Goal: Task Accomplishment & Management: Complete application form

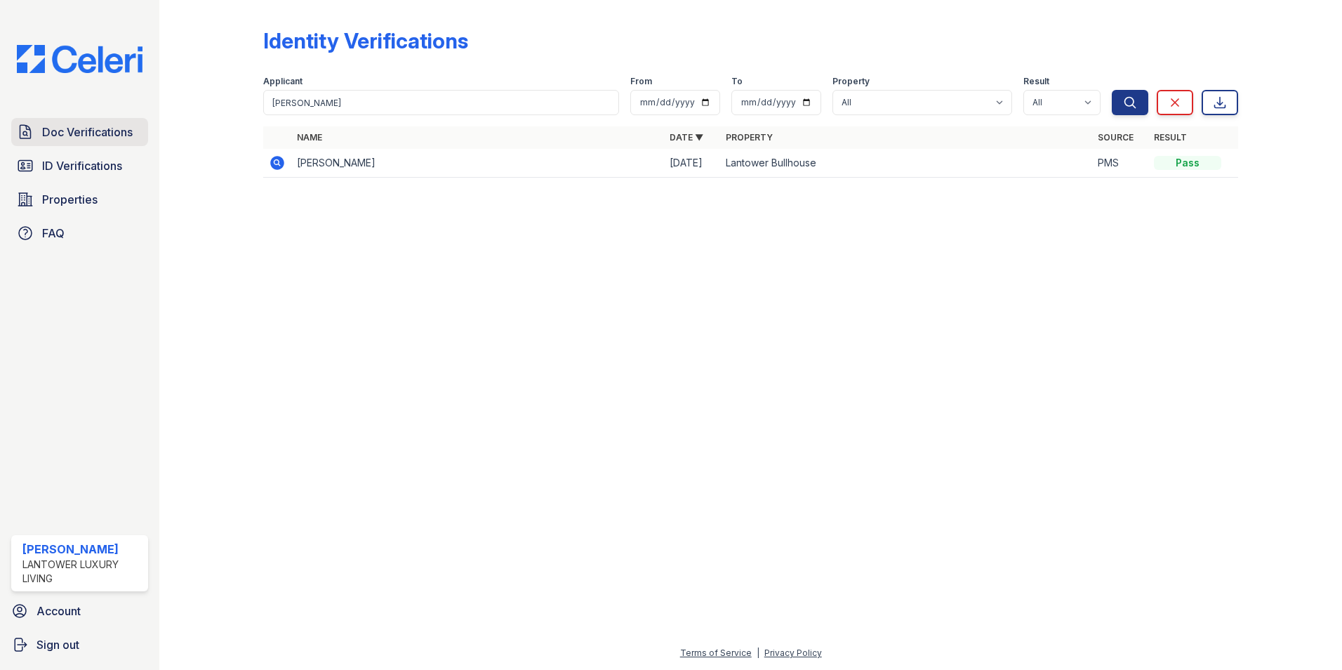
click at [89, 135] on span "Doc Verifications" at bounding box center [87, 132] width 91 height 17
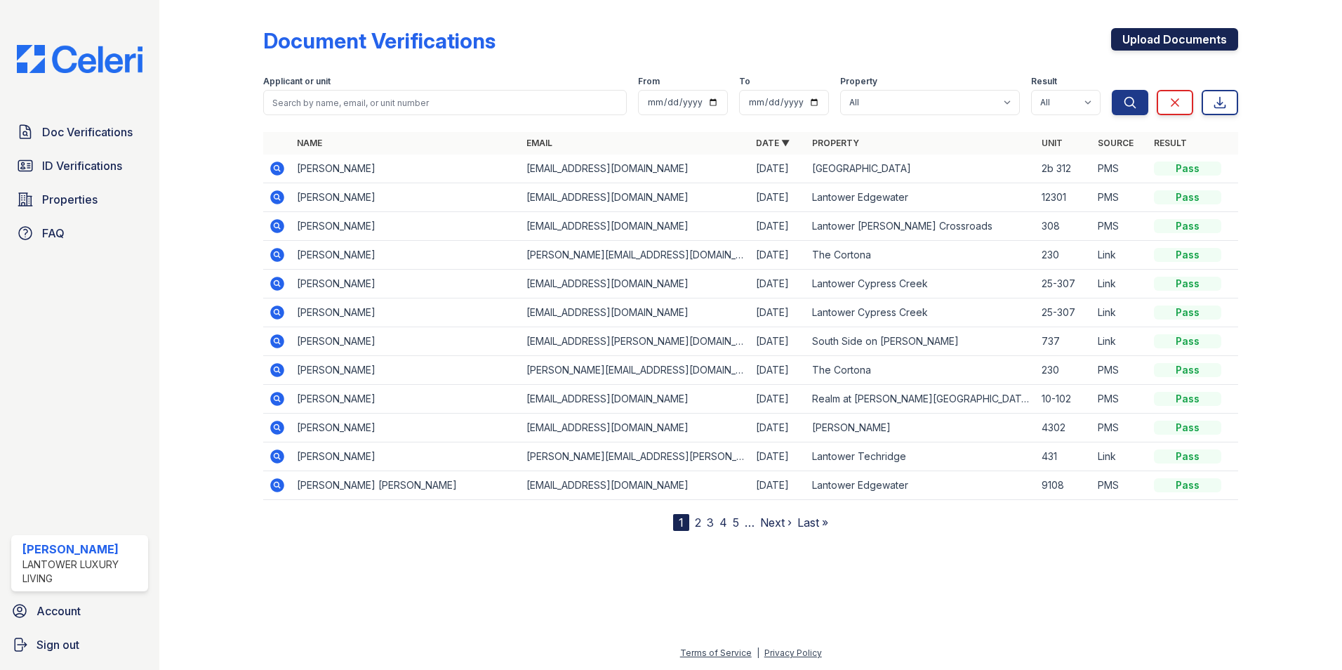
click at [1183, 43] on link "Upload Documents" at bounding box center [1174, 39] width 127 height 22
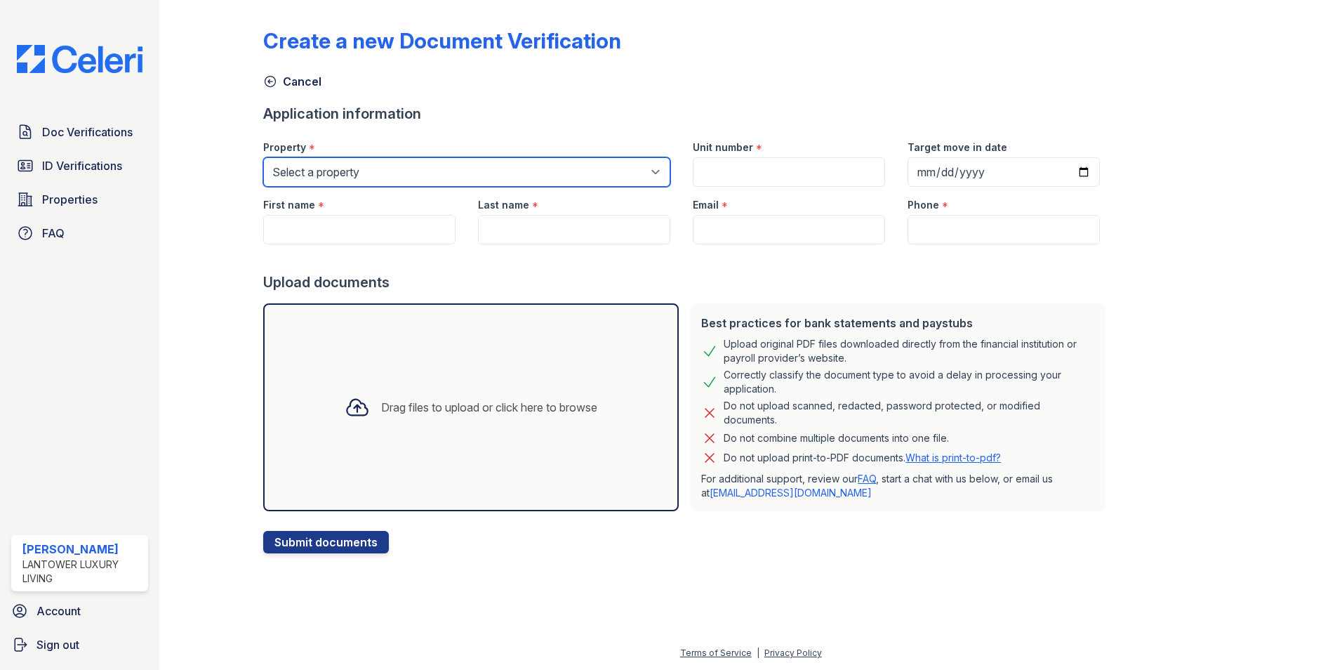
click at [408, 173] on select "Select a property Lantower [PERSON_NAME] [GEOGRAPHIC_DATA] [GEOGRAPHIC_DATA][PE…" at bounding box center [466, 171] width 407 height 29
select select "4618"
click at [263, 157] on select "Select a property Lantower [PERSON_NAME] [GEOGRAPHIC_DATA] [GEOGRAPHIC_DATA][PE…" at bounding box center [466, 171] width 407 height 29
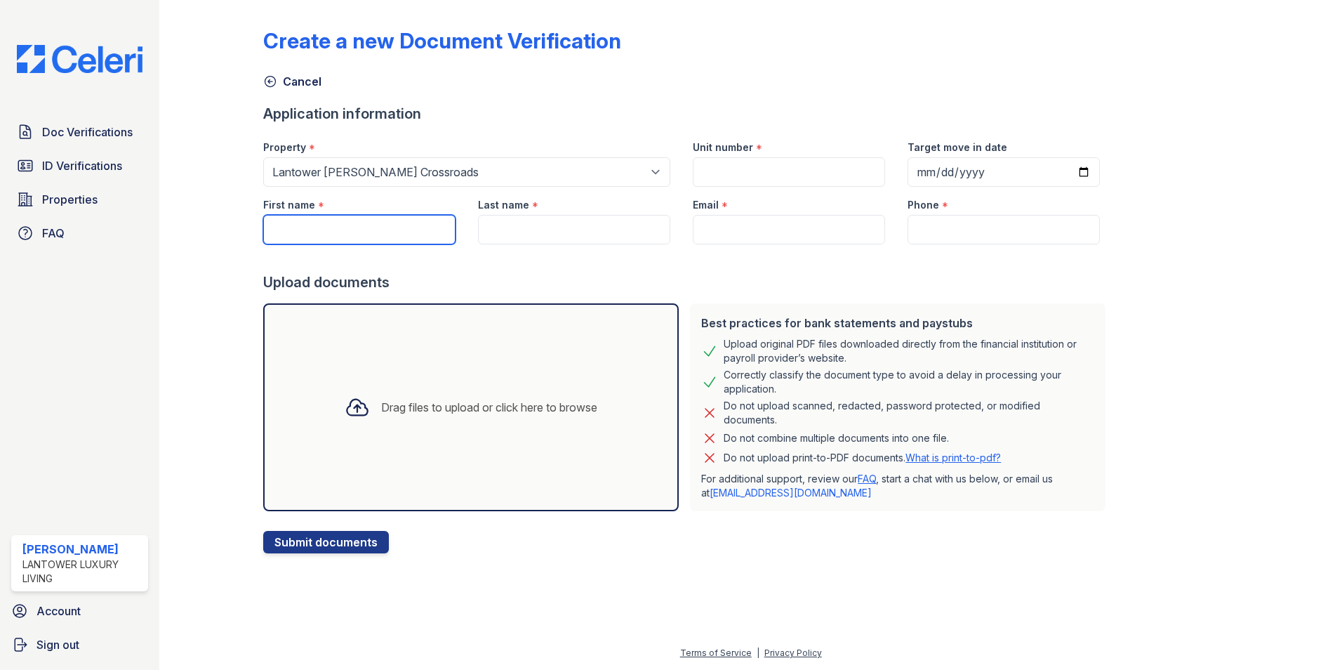
click at [380, 225] on input "First name" at bounding box center [359, 229] width 192 height 29
type input "[PERSON_NAME]"
type input "10-106"
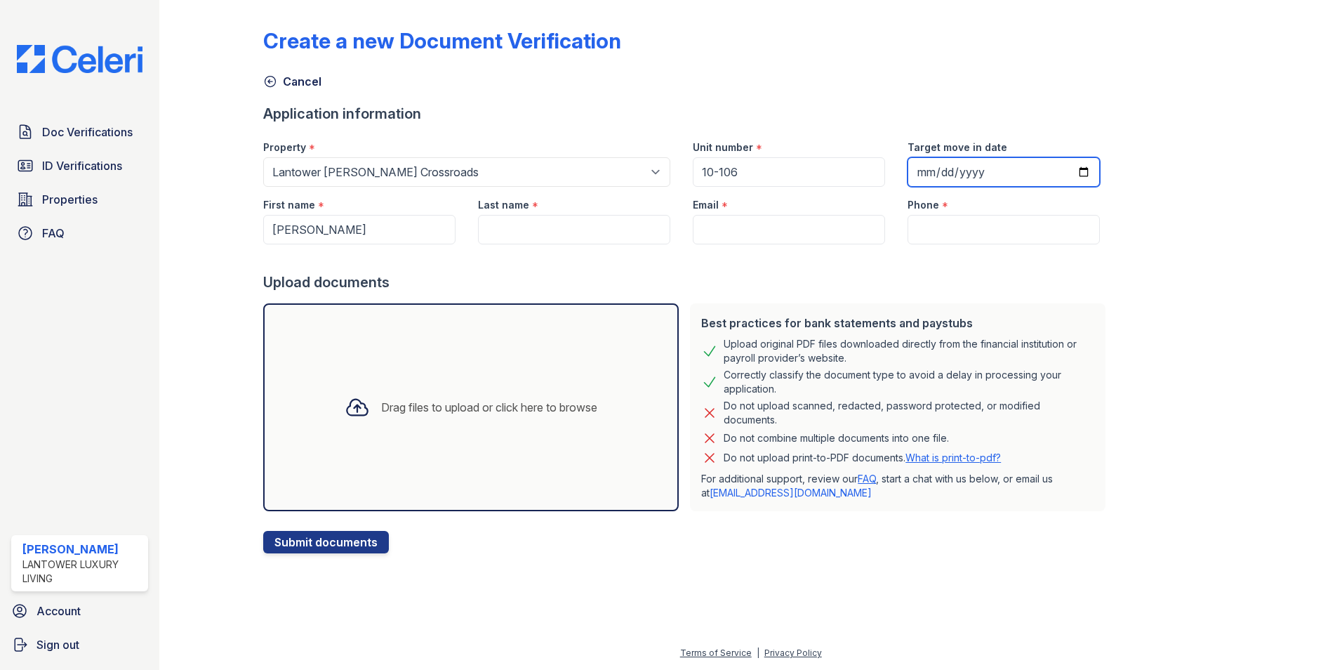
type input "[PERSON_NAME]"
type input "[EMAIL_ADDRESS][DOMAIN_NAME]"
type input "[PHONE_NUMBER]"
click at [397, 409] on div "Drag files to upload or click here to browse" at bounding box center [489, 407] width 216 height 17
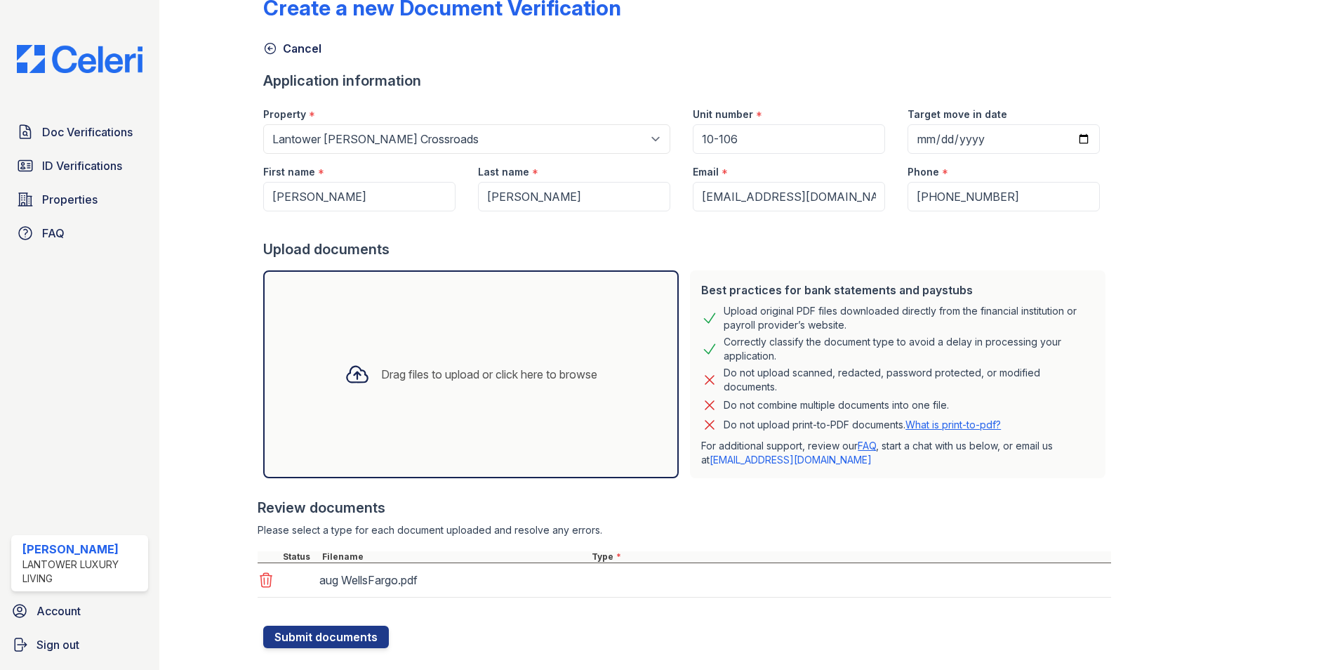
scroll to position [59, 0]
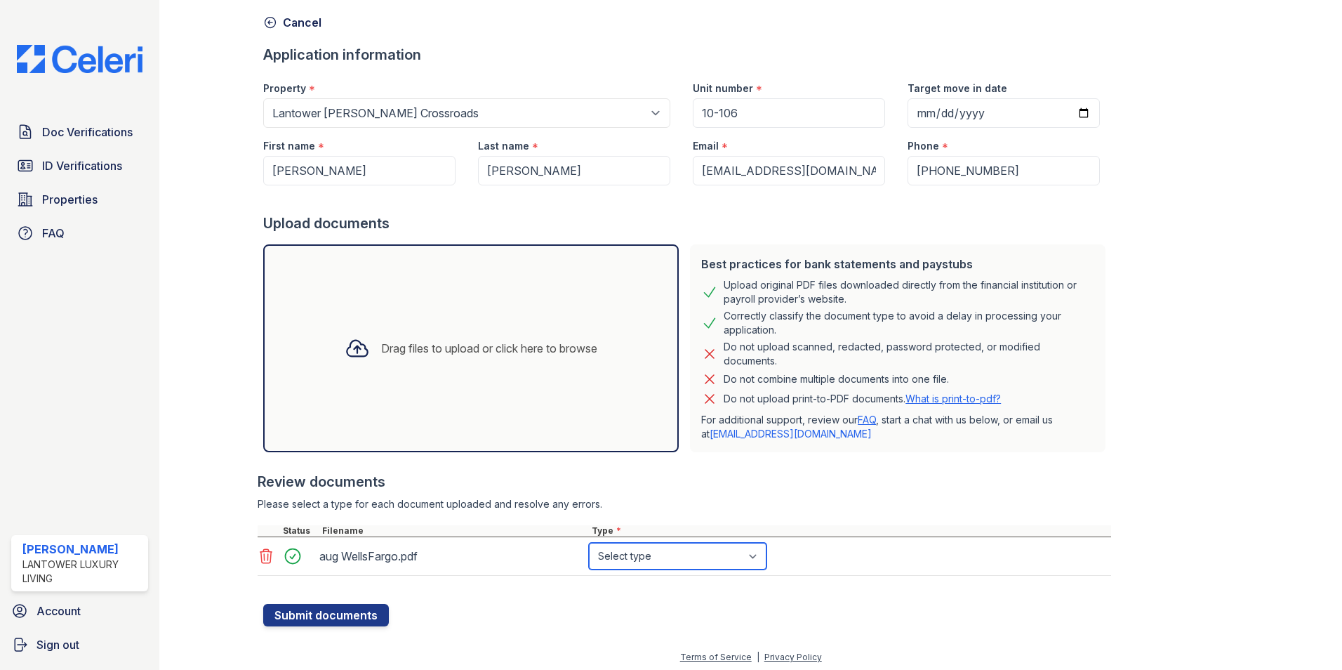
click at [655, 558] on select "Select type Paystub Bank Statement Offer Letter Tax Documents Benefit Award Let…" at bounding box center [678, 556] width 178 height 27
select select "bank_statement"
click at [589, 543] on select "Select type Paystub Bank Statement Offer Letter Tax Documents Benefit Award Let…" at bounding box center [678, 556] width 178 height 27
click at [333, 613] on button "Submit documents" at bounding box center [326, 615] width 126 height 22
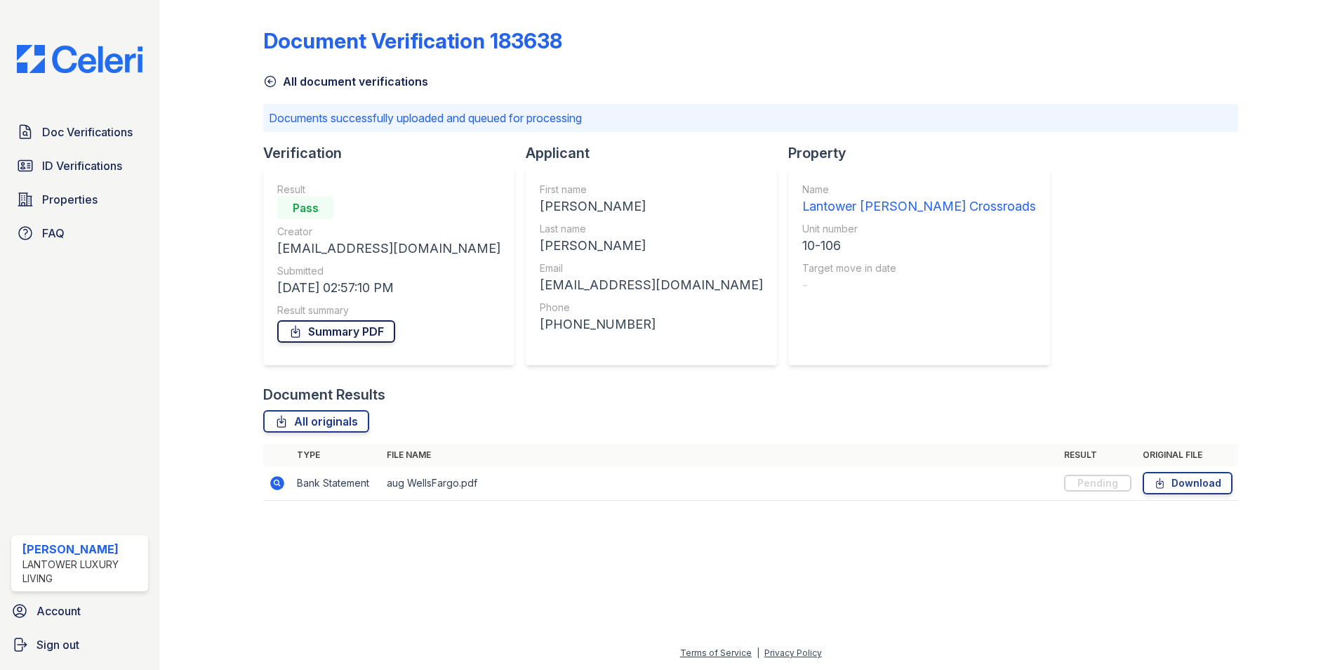
click at [333, 329] on link "Summary PDF" at bounding box center [336, 331] width 118 height 22
